Goal: Ask a question: Seek information or help from site administrators or community

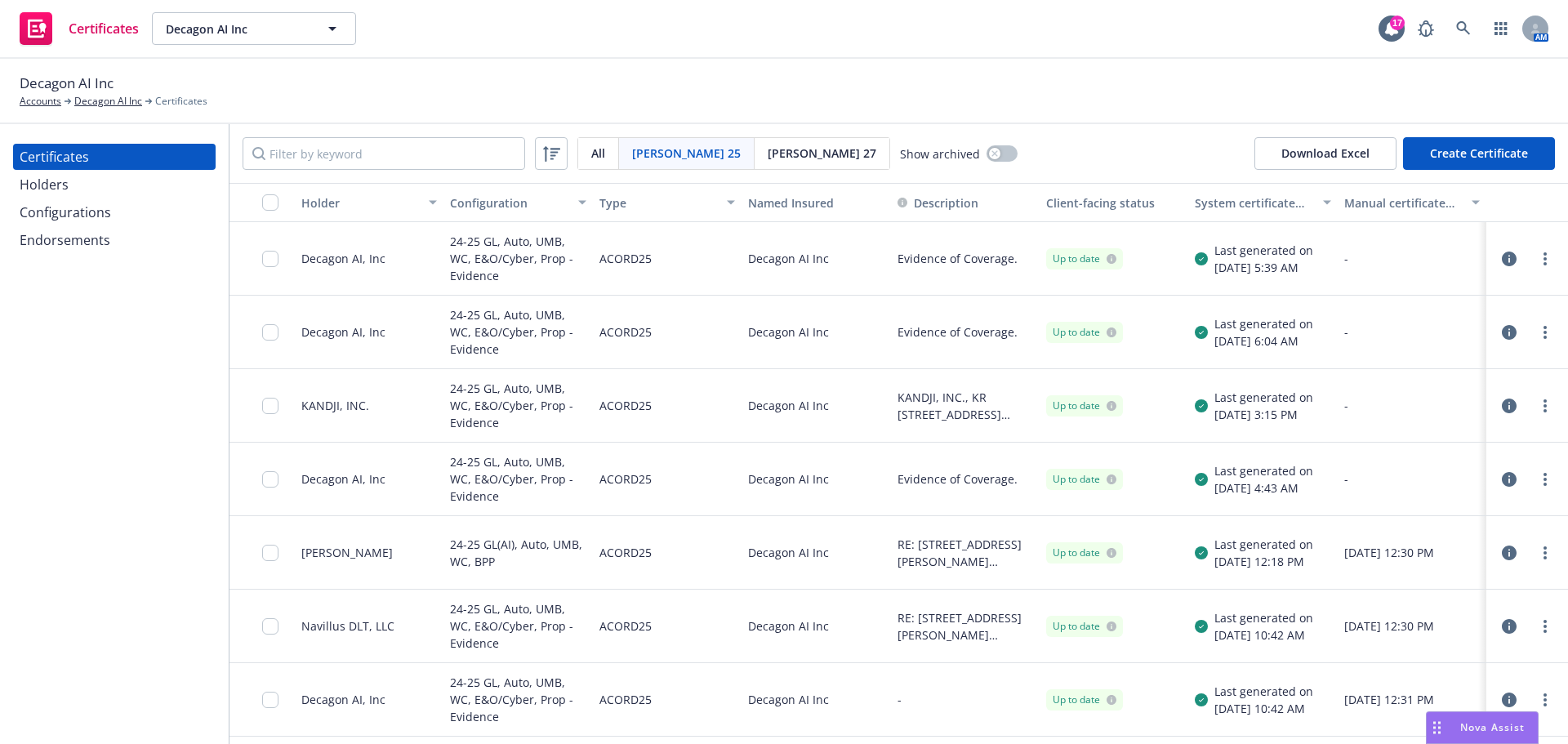
click at [1518, 722] on span "Nova Assist" at bounding box center [1492, 727] width 65 height 14
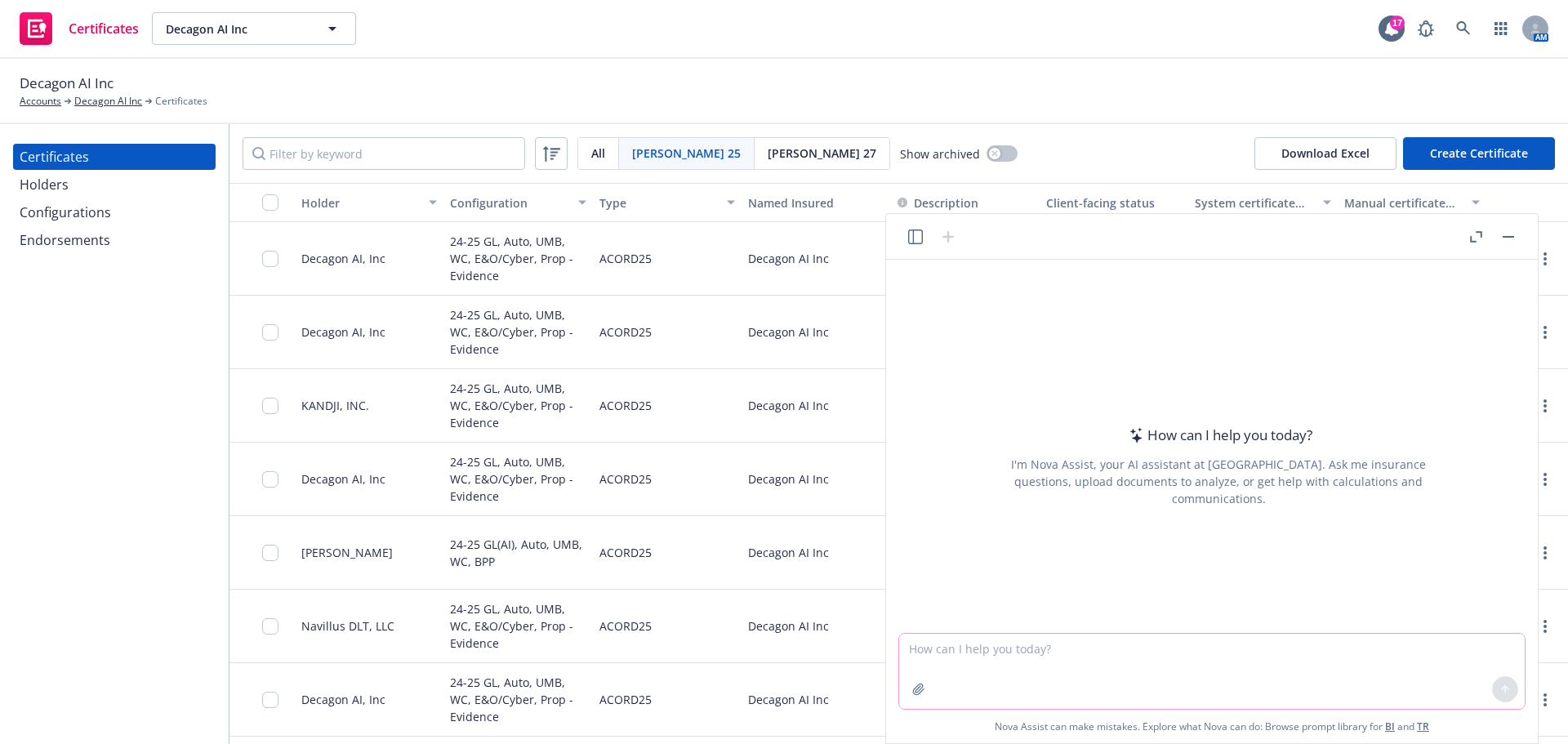
click at [1175, 649] on textarea at bounding box center [1212, 671] width 625 height 75
click at [1312, 667] on textarea "How to respond to an insured's response relating to PII records" at bounding box center [1212, 671] width 625 height 75
paste textarea "We currently have 238,207 PHI records in our data store. PHI counts as PII, so …"
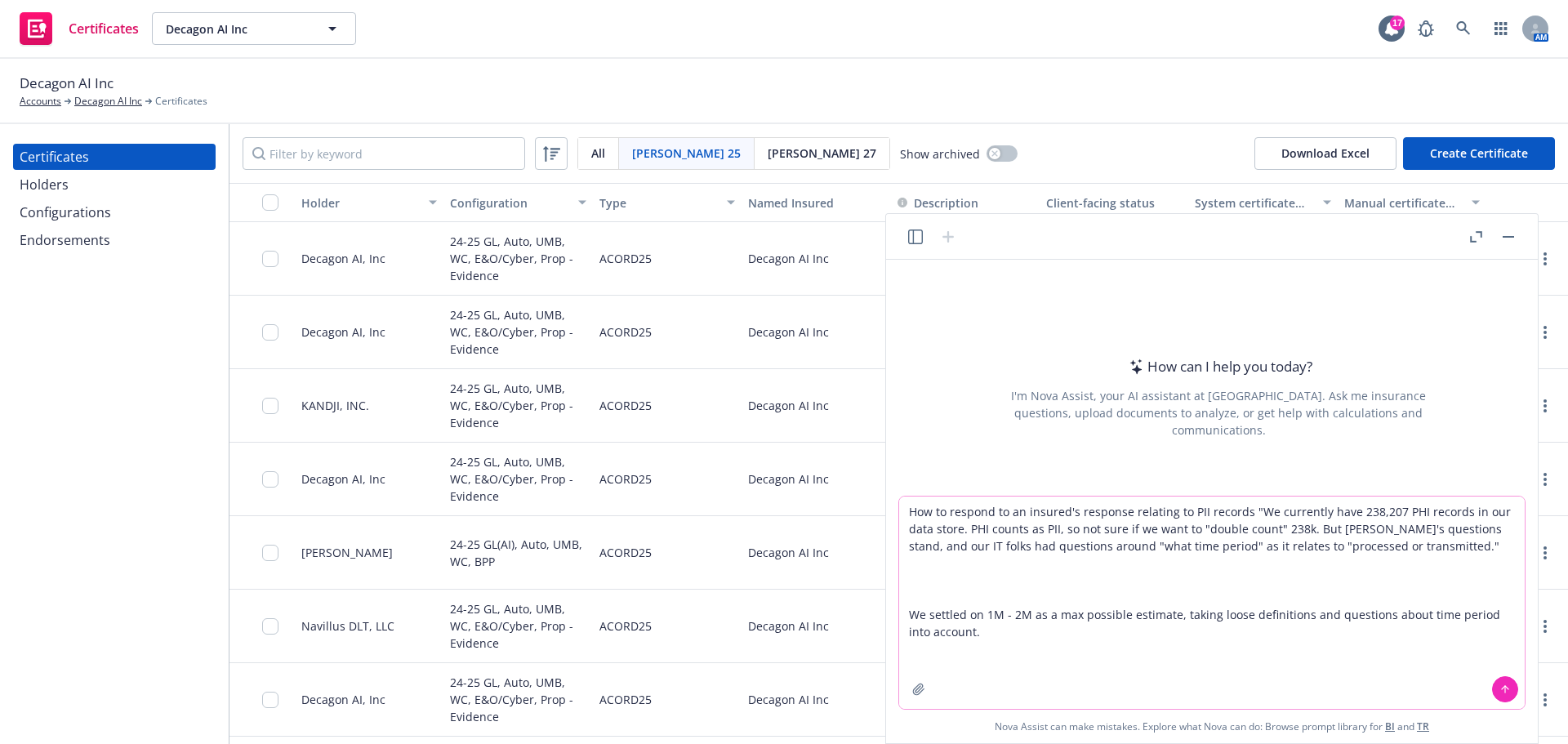
click at [1042, 643] on textarea "How to respond to an insured's response relating to PII records "We currently h…" at bounding box center [1212, 603] width 625 height 213
click at [1039, 635] on textarea "How to respond to an insured's response relating to PII records "We currently h…" at bounding box center [1212, 603] width 625 height 213
type textarea "How to respond to an insured's response relating to PII records "We currently h…"
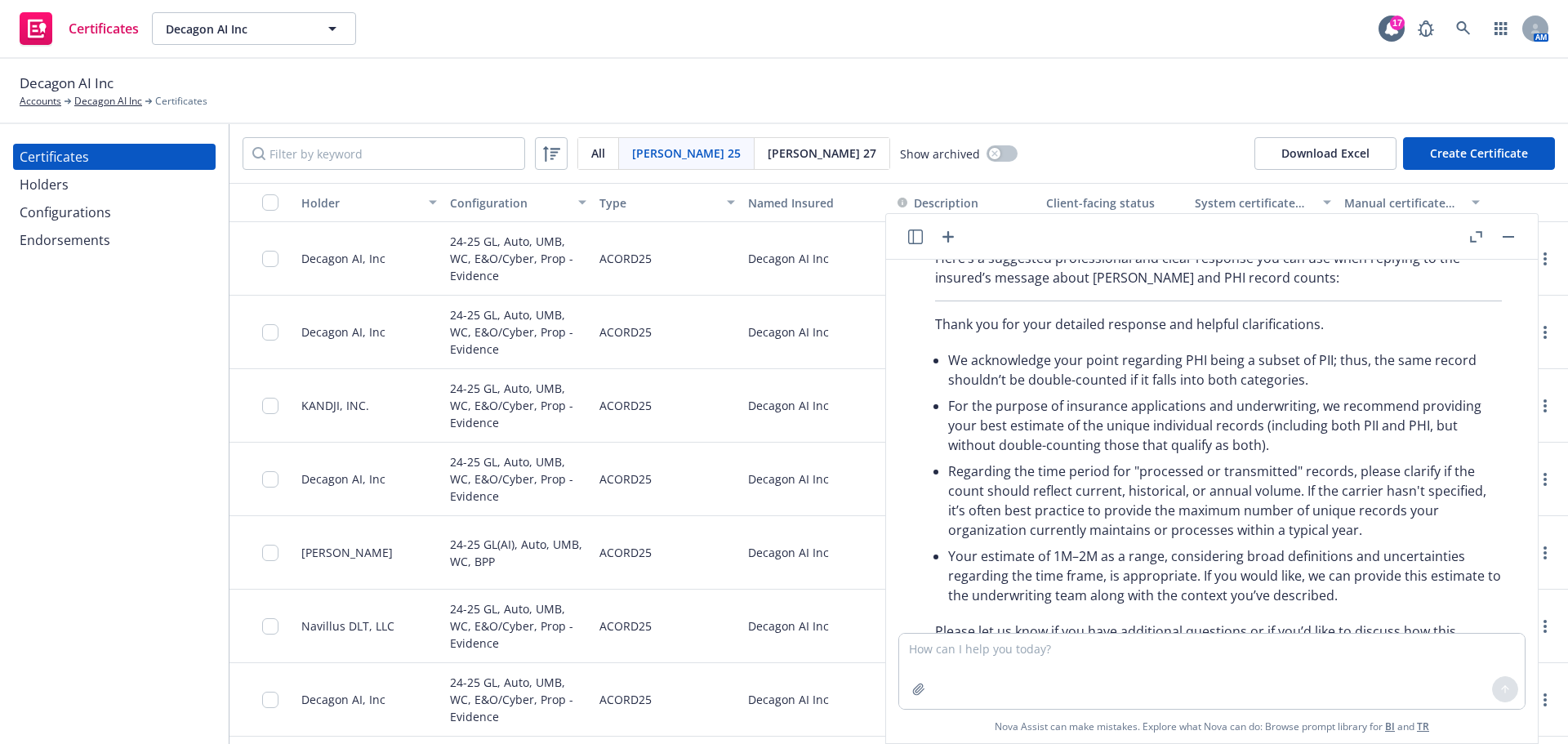
scroll to position [223, 0]
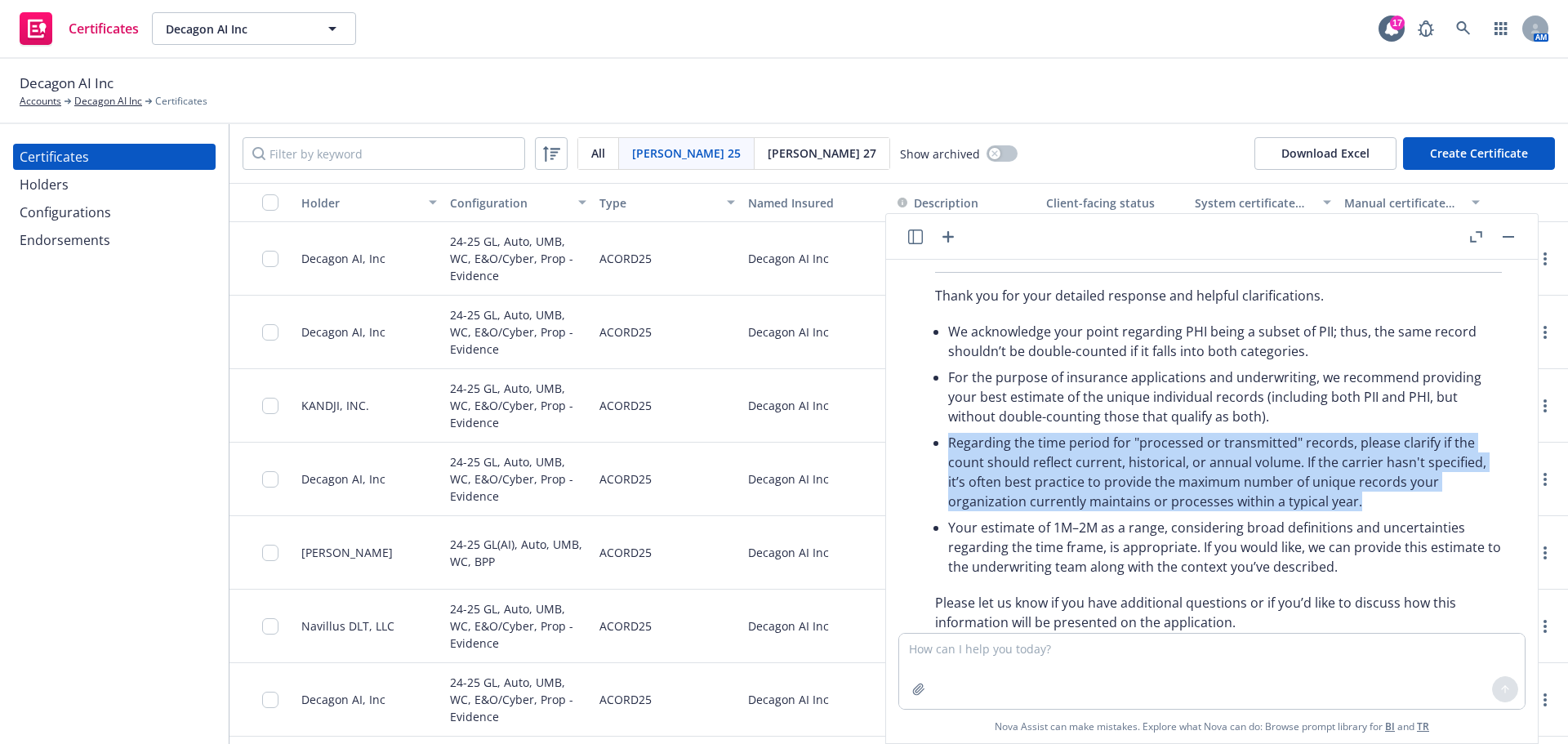
drag, startPoint x: 951, startPoint y: 446, endPoint x: 1360, endPoint y: 500, distance: 412.5
click at [1360, 500] on li "Regarding the time period for "processed or transmitted" records, please clarif…" at bounding box center [1225, 473] width 553 height 85
copy li "Regarding the time period for "processed or transmitted" records, please clarif…"
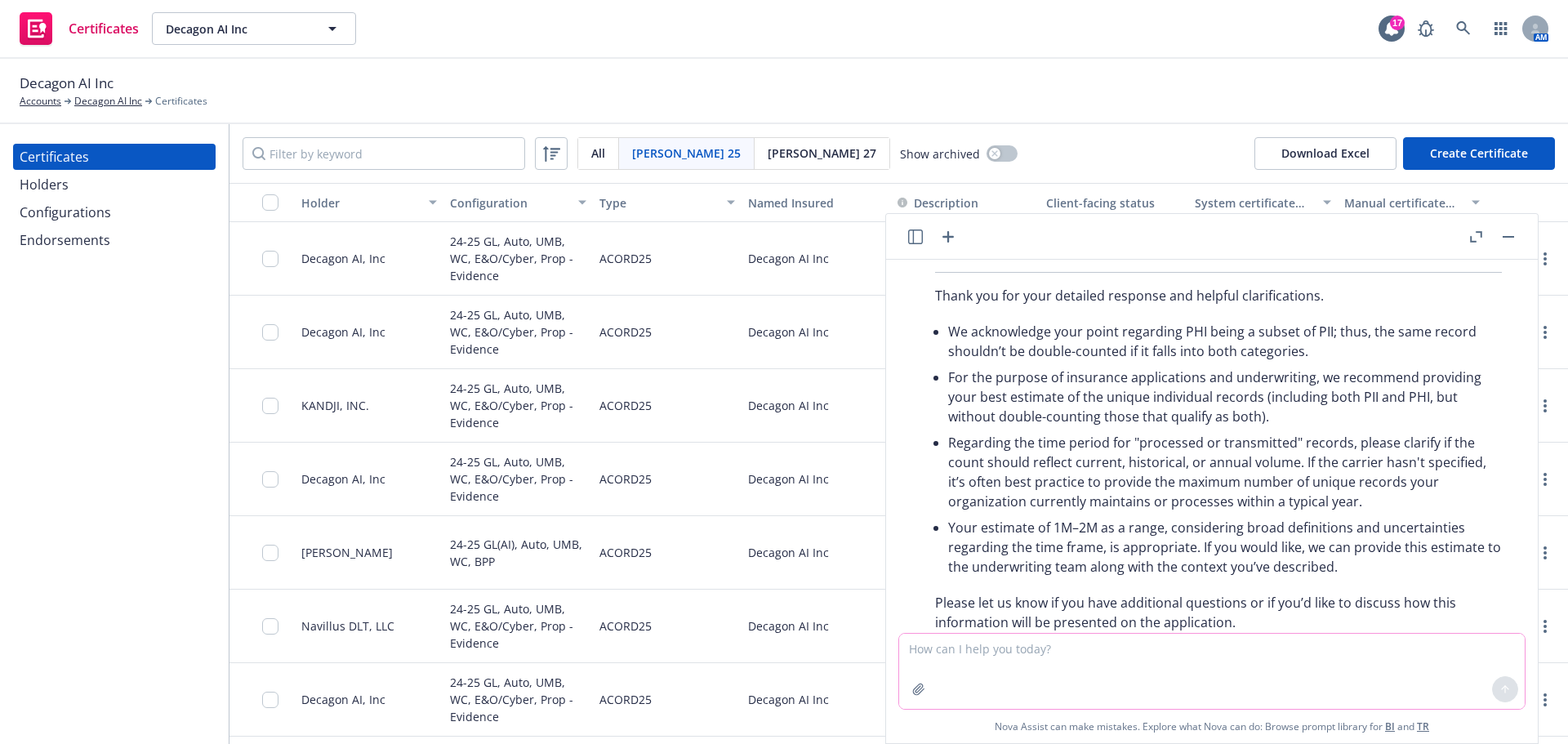
click at [1187, 677] on textarea at bounding box center [1212, 671] width 625 height 75
type textarea "how to explain PHI and PII records to an insured"
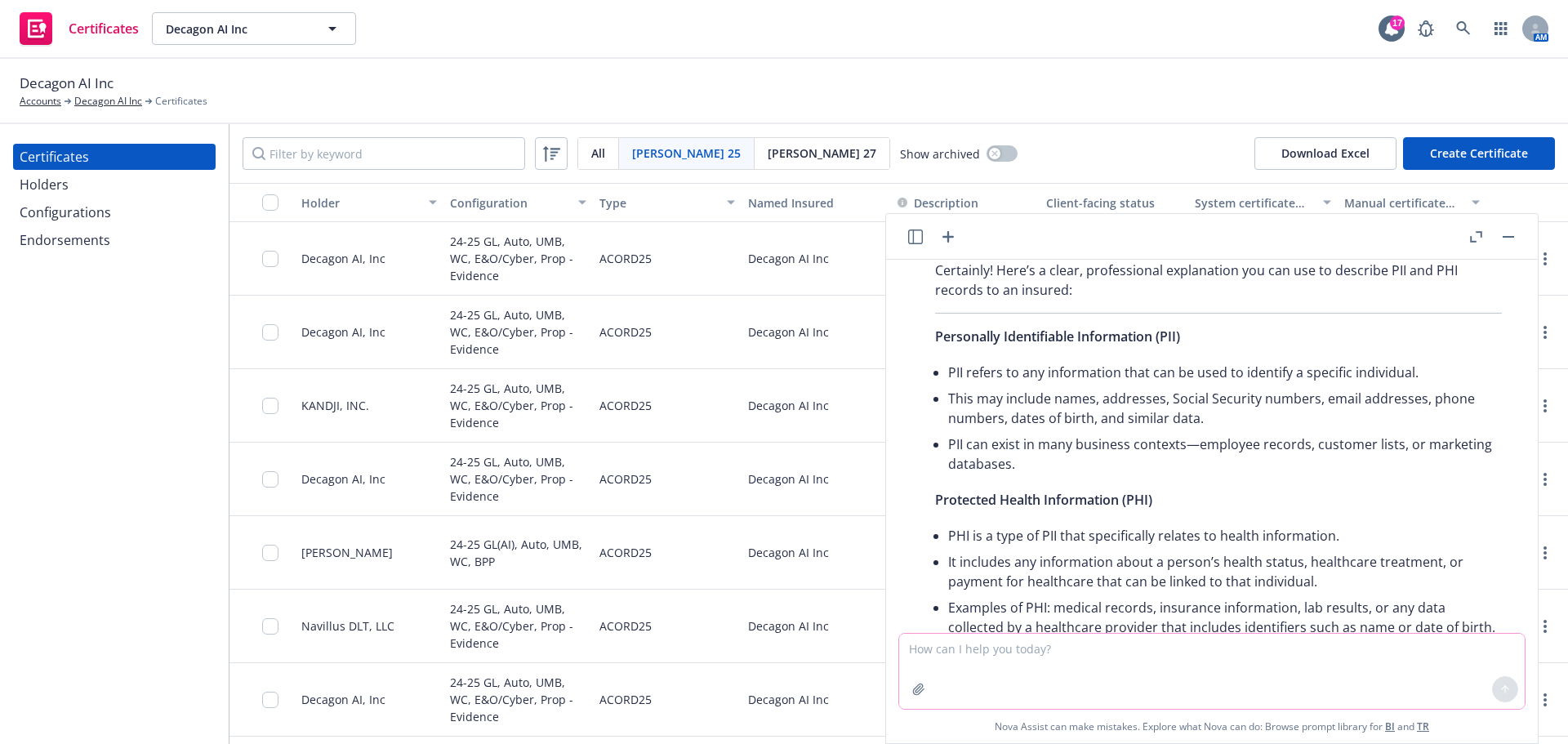
scroll to position [780, 0]
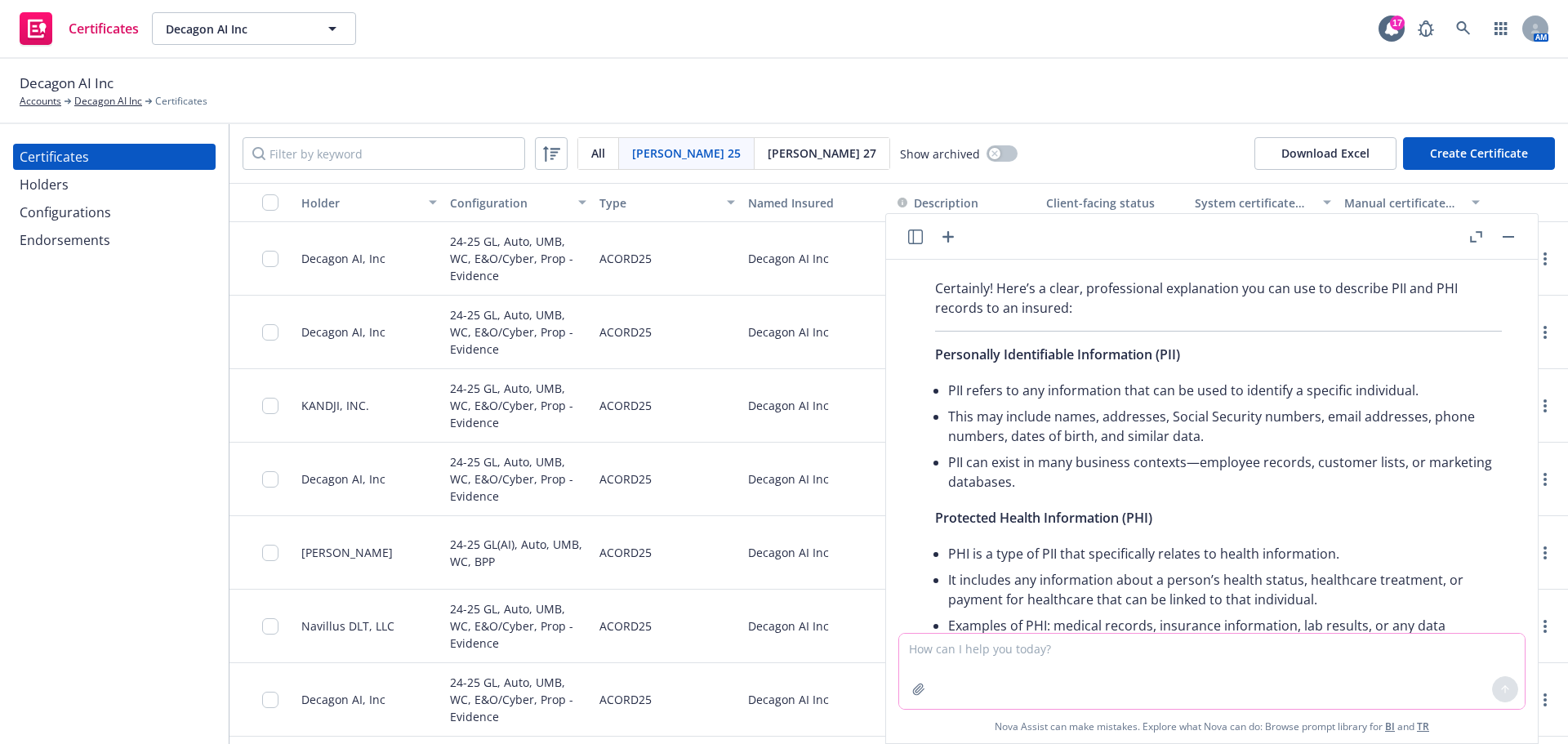
click at [1265, 646] on textarea at bounding box center [1212, 671] width 625 height 75
type textarea "How to tell an insured to provide a best estimate for PII and PHI records store…"
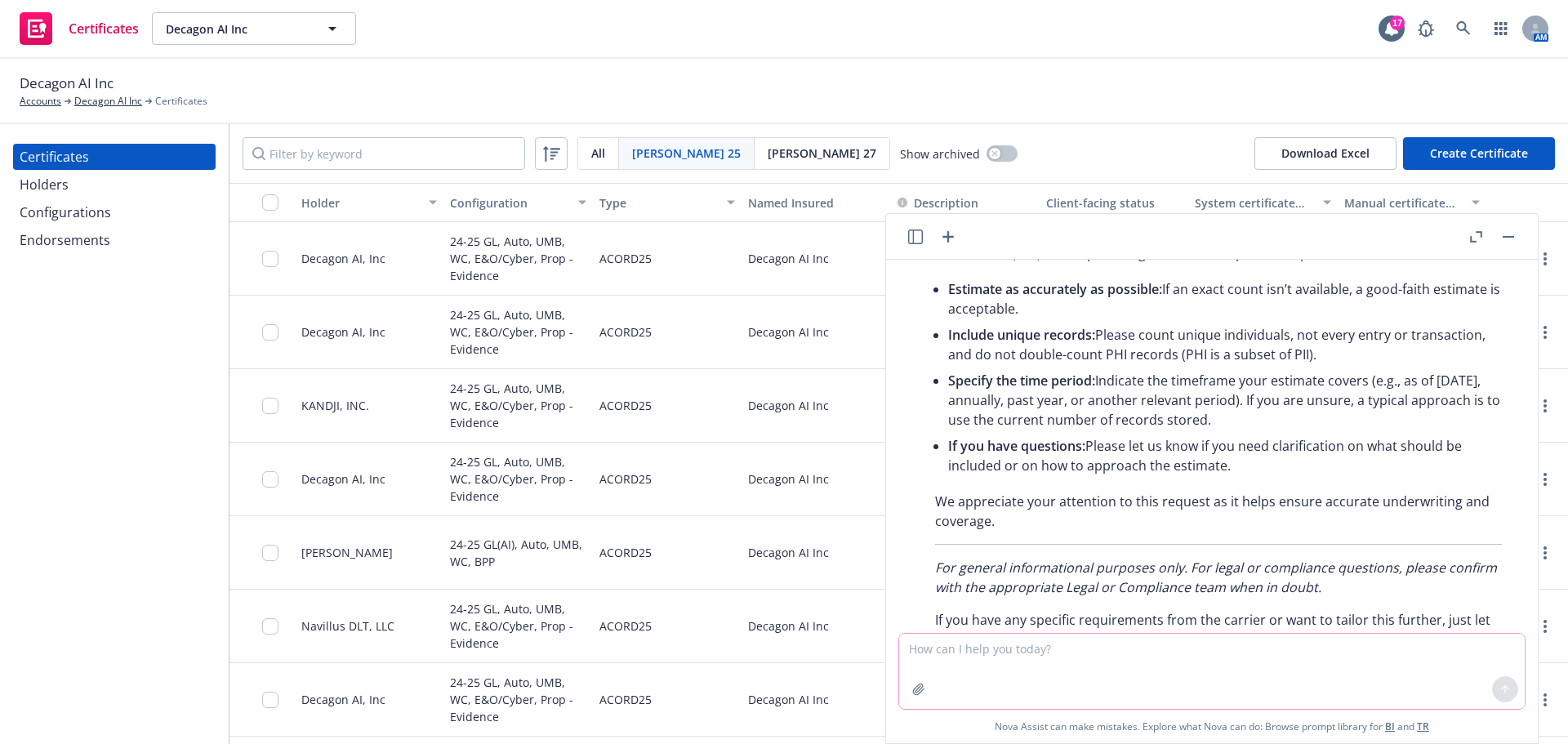
scroll to position [1886, 0]
